Goal: Information Seeking & Learning: Check status

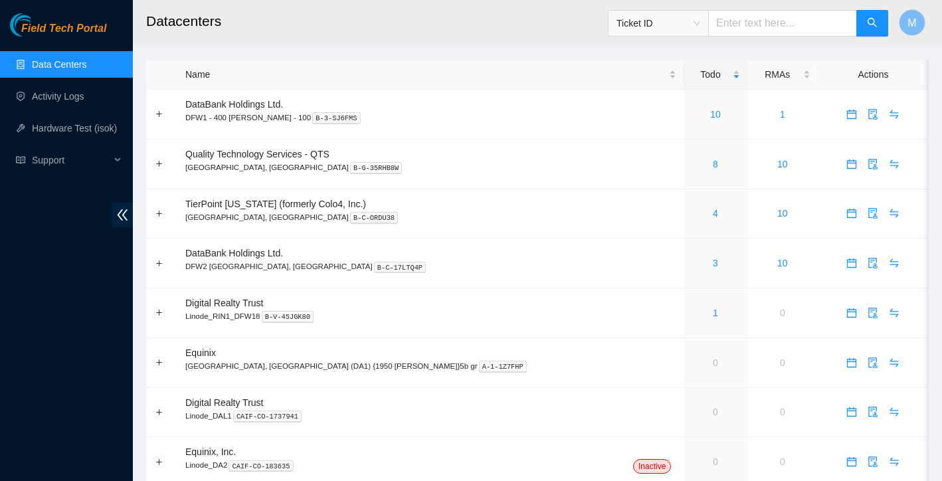
click at [92, 1] on aside "Field Tech Portal Data Centers Activity Logs Hardware Test (isok) Support" at bounding box center [66, 240] width 133 height 481
click at [71, 102] on link "Activity Logs" at bounding box center [58, 96] width 53 height 11
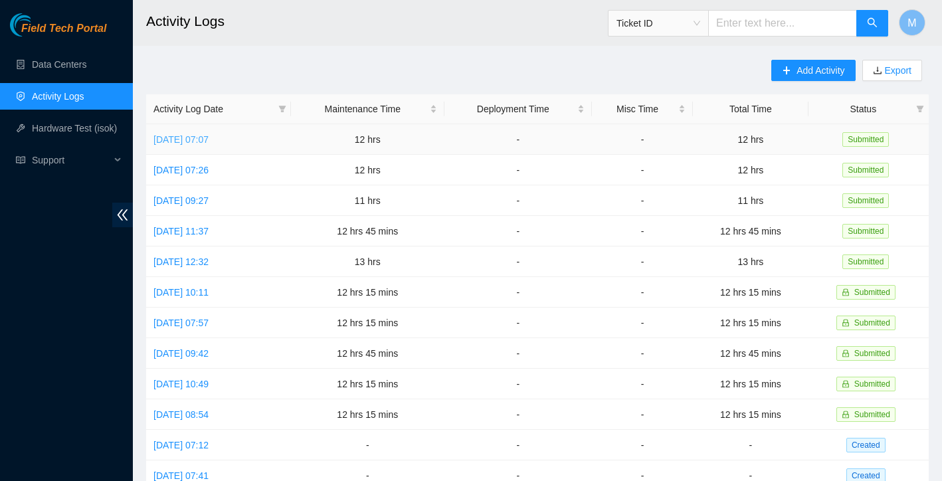
click at [207, 140] on link "[DATE] 07:07" at bounding box center [181, 139] width 55 height 11
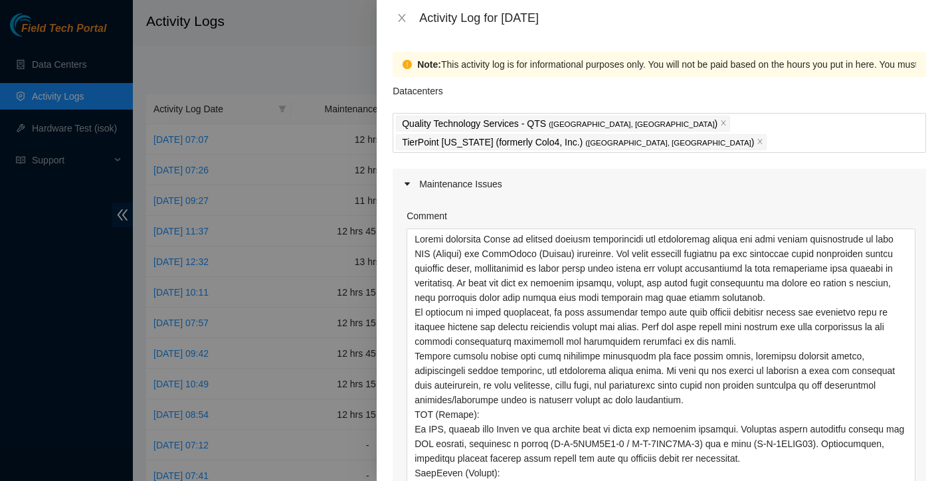
click at [942, 481] on html "Field Tech Portal Data Centers Activity Logs Hardware Test (isok) Support Activ…" at bounding box center [471, 240] width 942 height 481
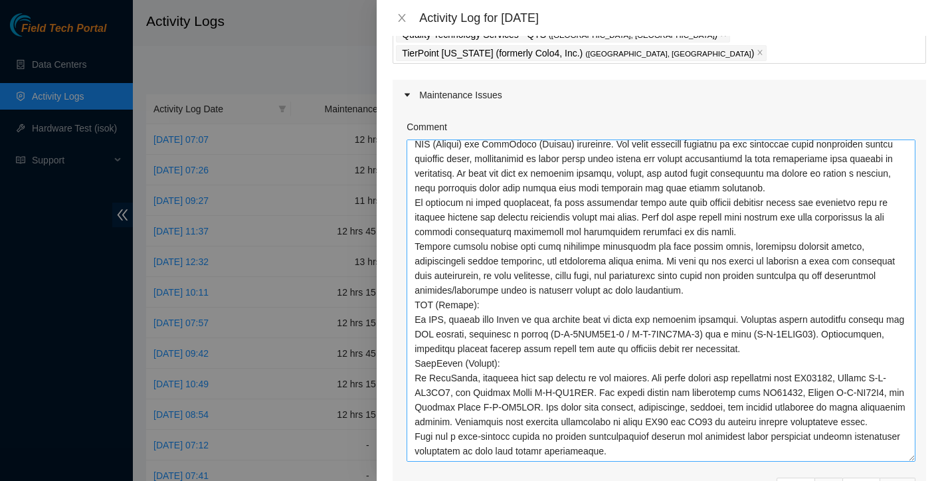
scroll to position [119, 0]
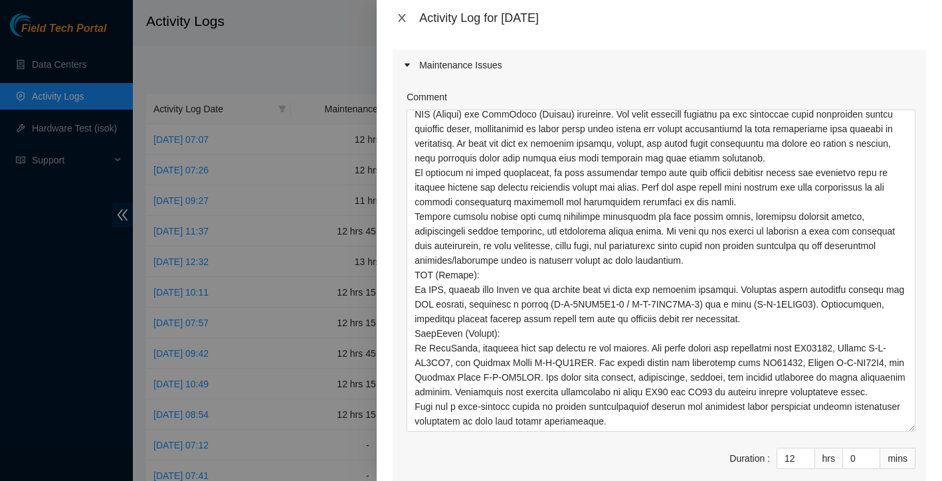
click at [406, 15] on icon "close" at bounding box center [402, 18] width 11 height 11
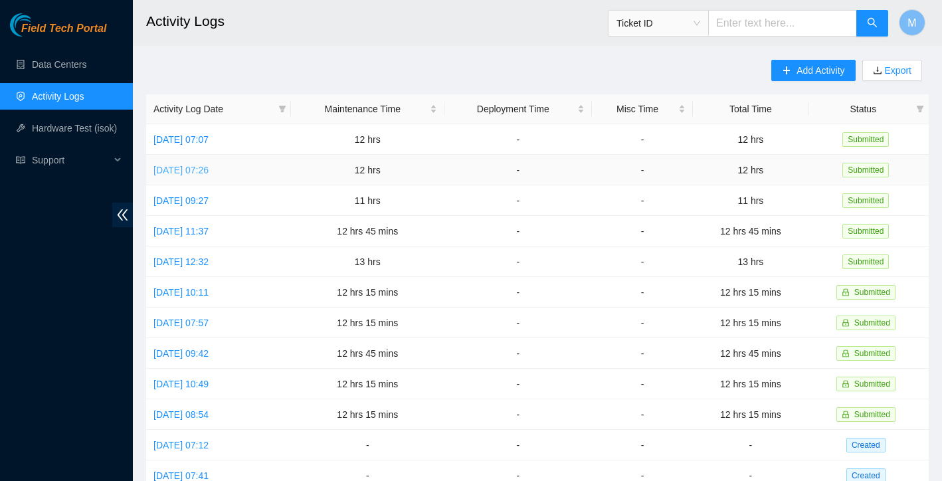
click at [209, 169] on link "[DATE] 07:26" at bounding box center [181, 170] width 55 height 11
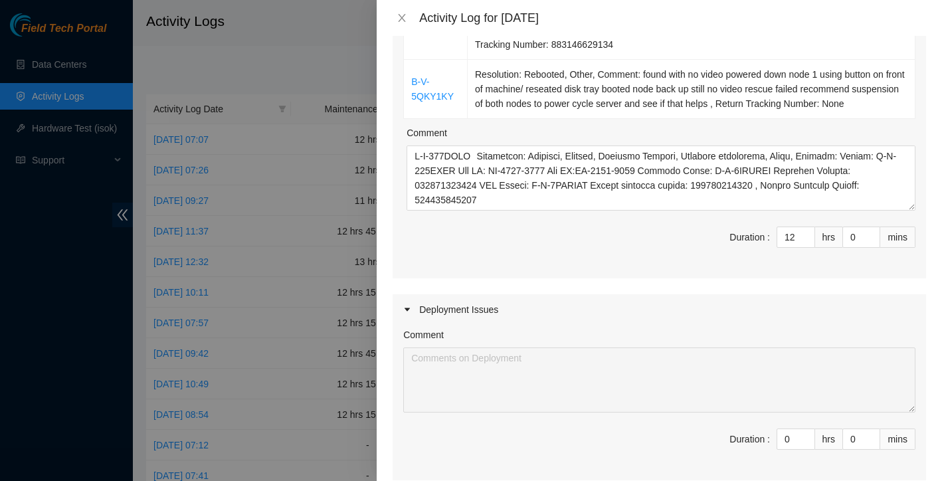
scroll to position [258, 0]
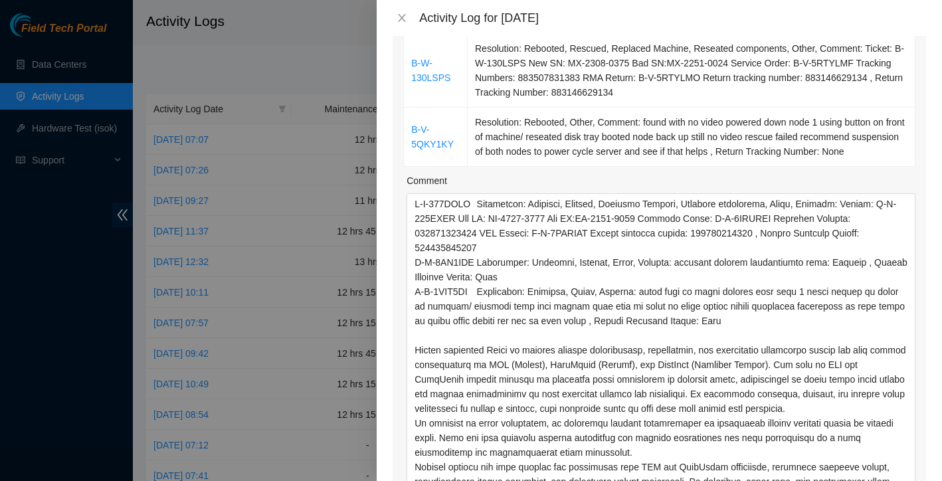
click at [942, 481] on html "Field Tech Portal Data Centers Activity Logs Hardware Test (isok) Support Activ…" at bounding box center [471, 240] width 942 height 481
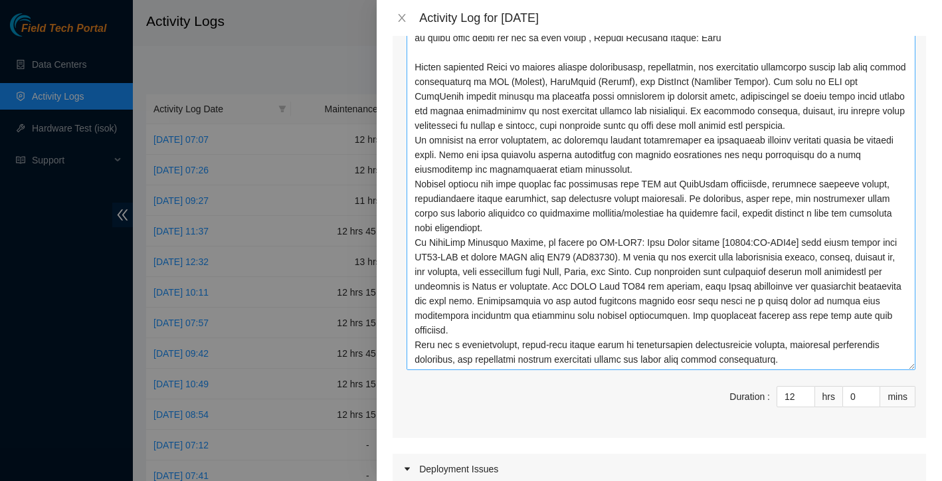
scroll to position [447, 0]
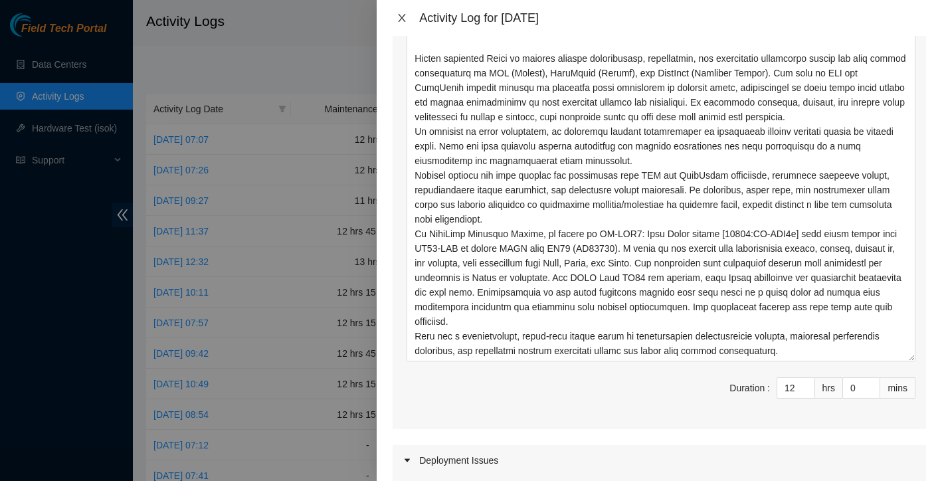
click at [404, 22] on icon "close" at bounding box center [402, 18] width 11 height 11
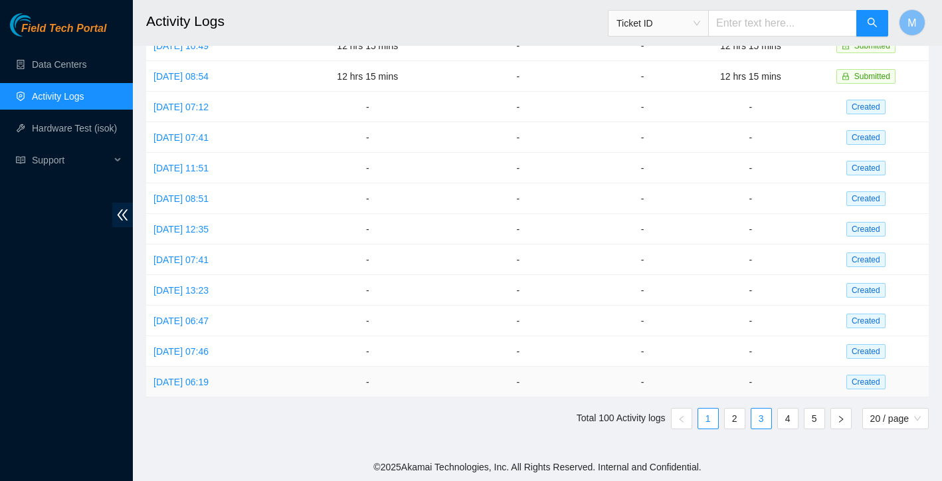
scroll to position [338, 0]
click at [760, 423] on link "3" at bounding box center [762, 419] width 20 height 20
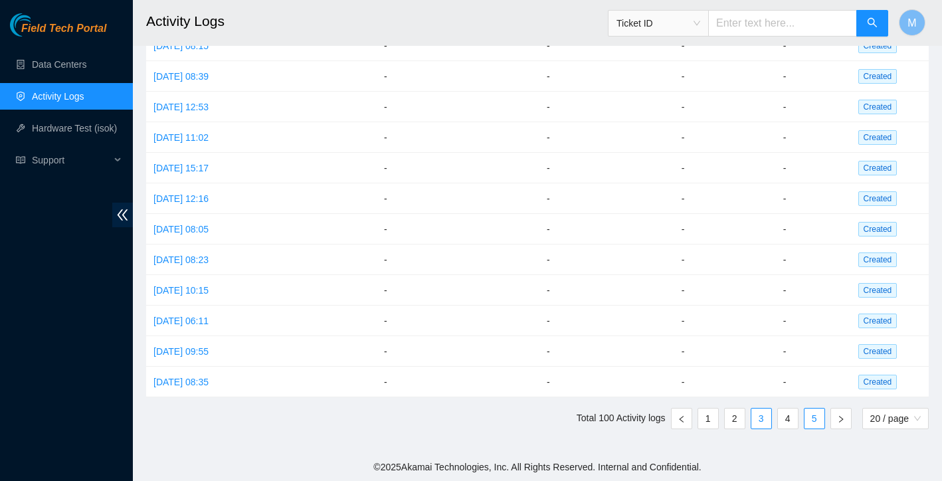
click at [814, 423] on link "5" at bounding box center [815, 419] width 20 height 20
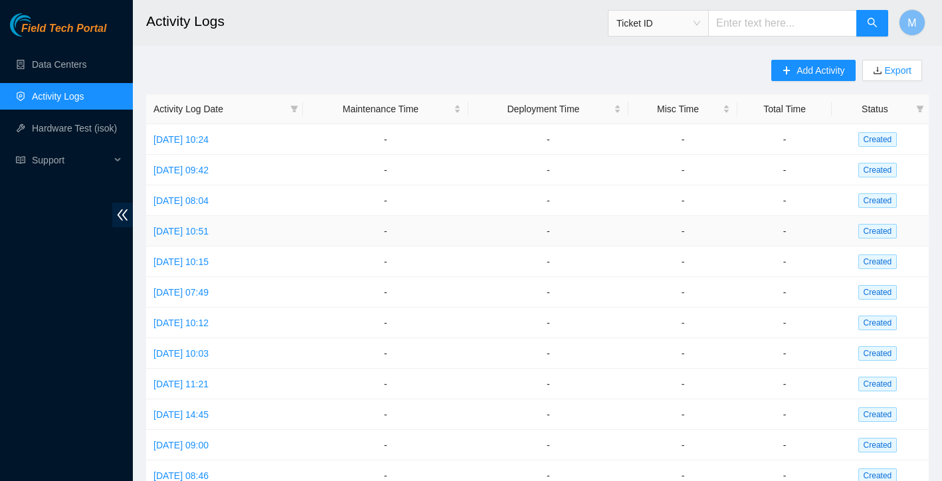
scroll to position [0, 0]
